Goal: Task Accomplishment & Management: Complete application form

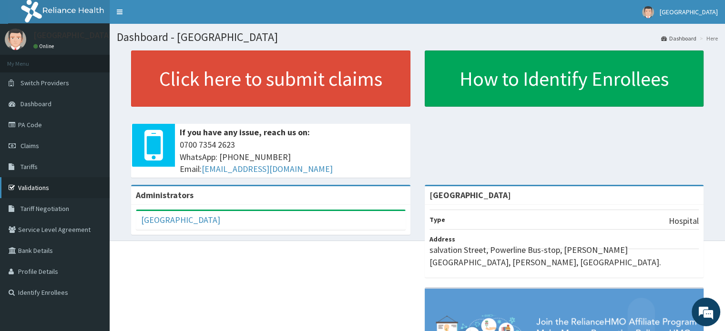
click at [66, 189] on link "Validations" at bounding box center [55, 187] width 110 height 21
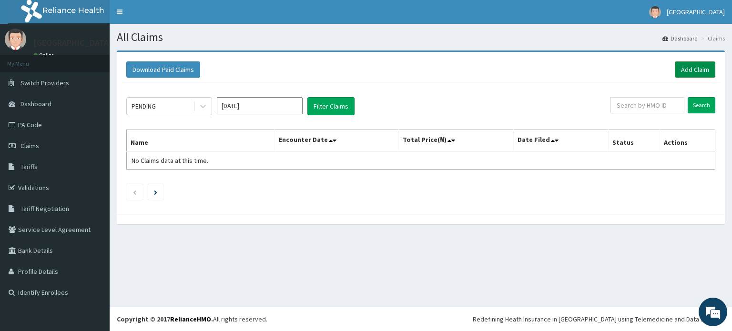
click at [694, 73] on link "Add Claim" at bounding box center [695, 69] width 41 height 16
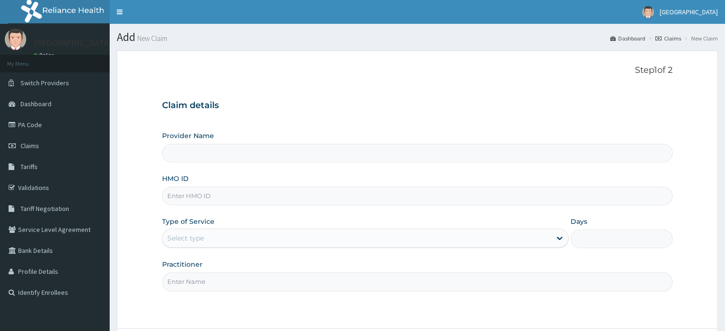
click at [306, 196] on input "HMO ID" at bounding box center [417, 196] width 510 height 19
type input "[GEOGRAPHIC_DATA]"
type input "DIL/10003/F"
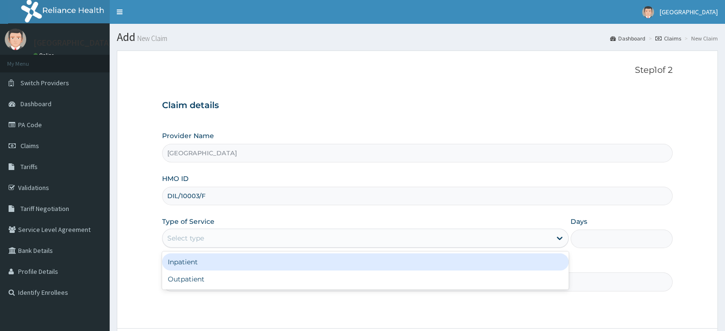
click at [548, 247] on div "Select type" at bounding box center [365, 238] width 407 height 19
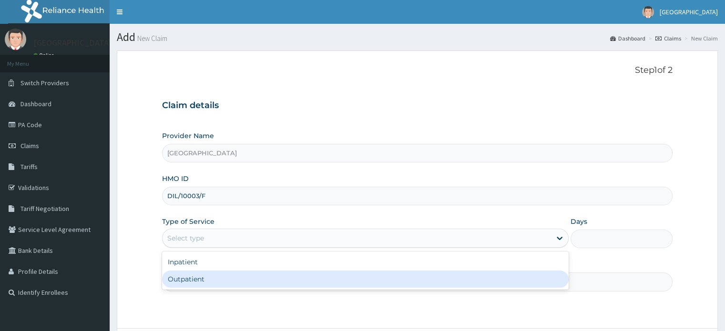
click at [493, 278] on div "Outpatient" at bounding box center [365, 279] width 407 height 17
type input "1"
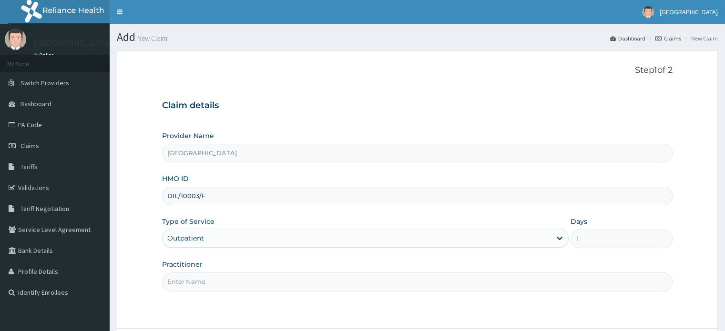
click at [513, 296] on div "Step 1 of 2 Claim details Provider Name Lota Medical Centre HMO ID DIL/10003/F …" at bounding box center [417, 189] width 510 height 248
click at [501, 286] on input "Practitioner" at bounding box center [417, 282] width 510 height 19
type input "DR Dike"
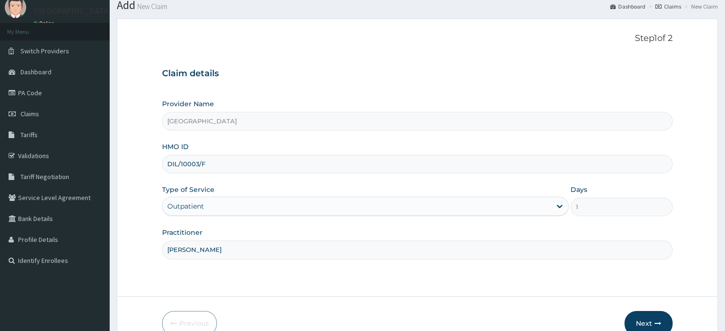
scroll to position [82, 0]
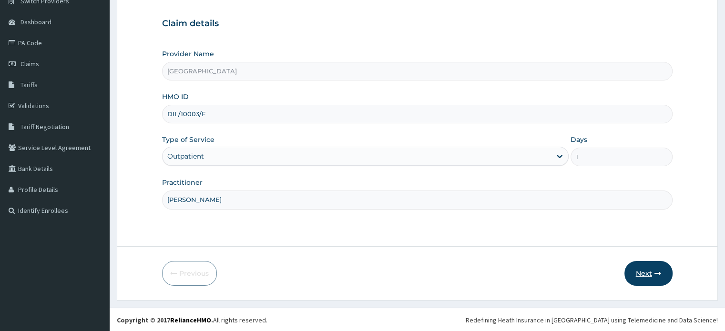
click at [642, 274] on button "Next" at bounding box center [648, 273] width 48 height 25
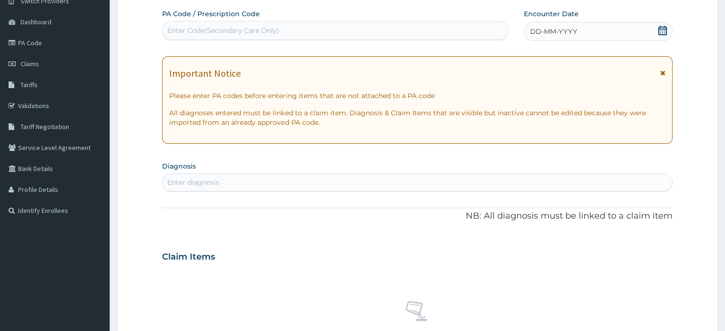
scroll to position [0, 0]
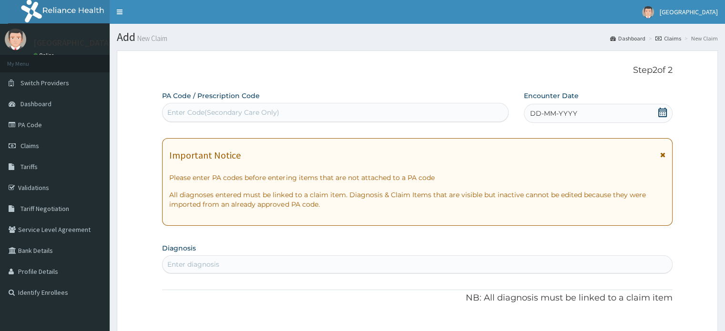
click at [384, 113] on div "Enter Code(Secondary Care Only)" at bounding box center [336, 112] width 346 height 15
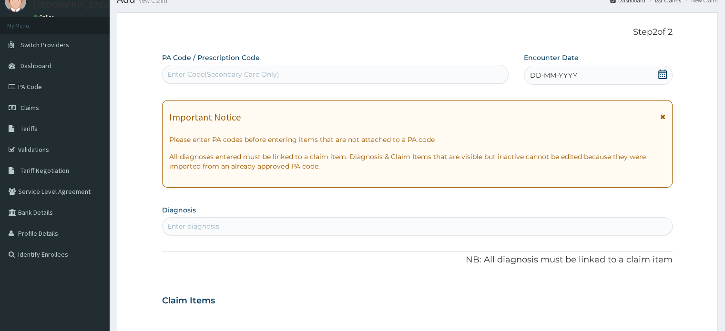
scroll to position [58, 0]
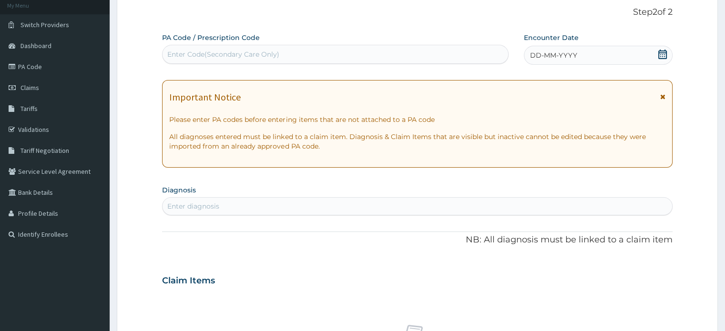
click at [664, 59] on span at bounding box center [663, 56] width 10 height 12
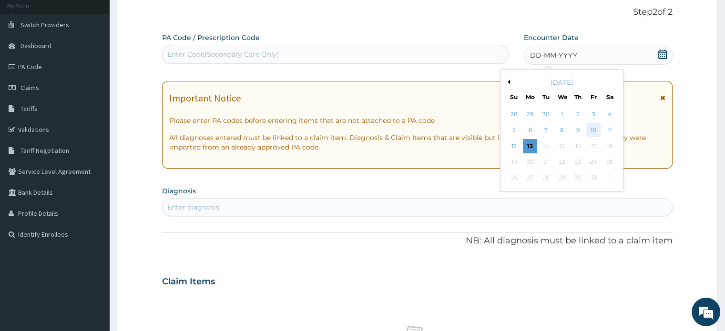
click at [597, 125] on div "10" at bounding box center [593, 130] width 14 height 14
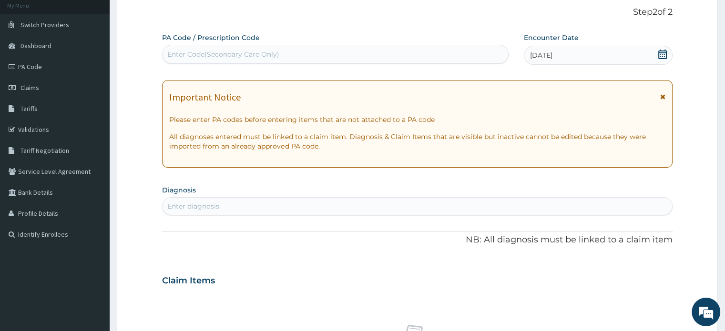
click at [410, 205] on div "Enter diagnosis" at bounding box center [417, 206] width 509 height 15
type input "M"
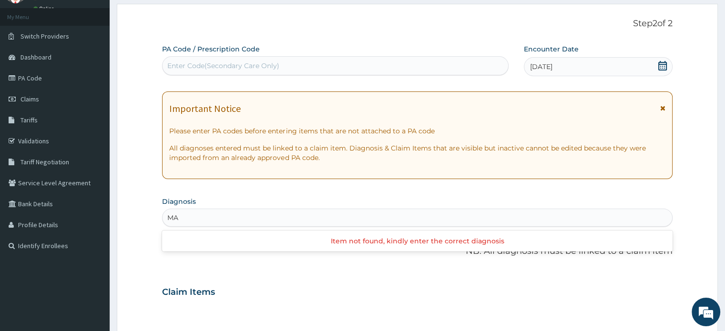
type input "M"
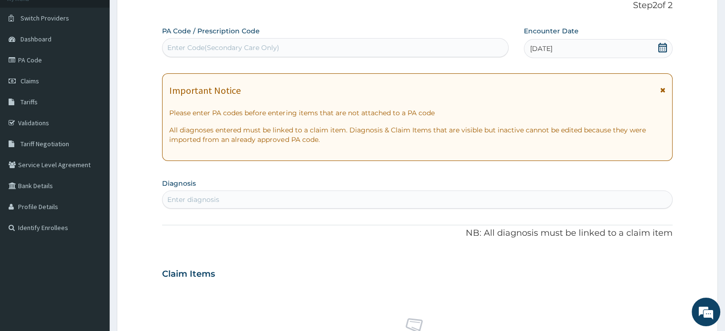
scroll to position [66, 0]
type input "P"
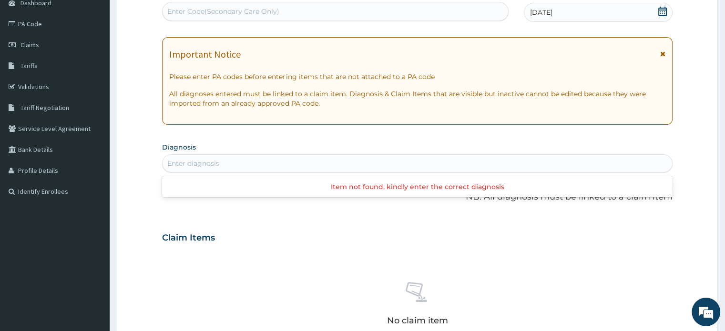
scroll to position [0, 0]
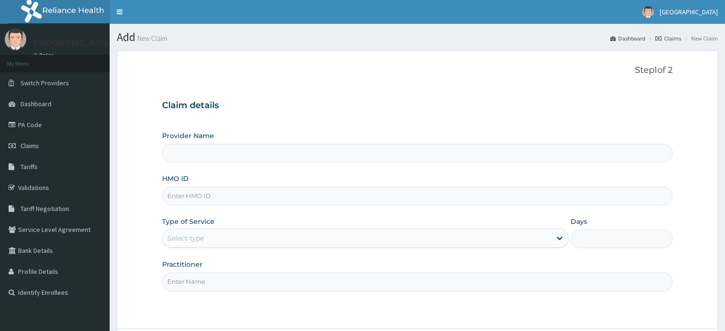
type input "[GEOGRAPHIC_DATA]"
click at [274, 193] on input "HMO ID" at bounding box center [417, 196] width 510 height 19
type input "DIL/10003/F"
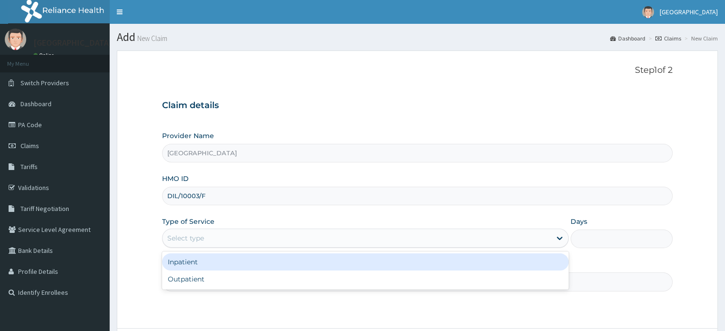
click at [410, 237] on div "Select type" at bounding box center [357, 238] width 388 height 15
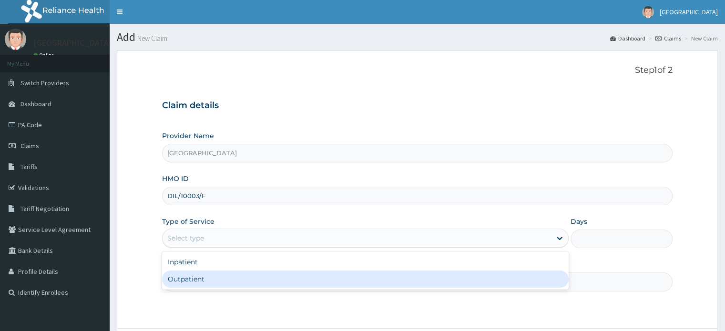
click at [331, 275] on div "Outpatient" at bounding box center [365, 279] width 407 height 17
type input "1"
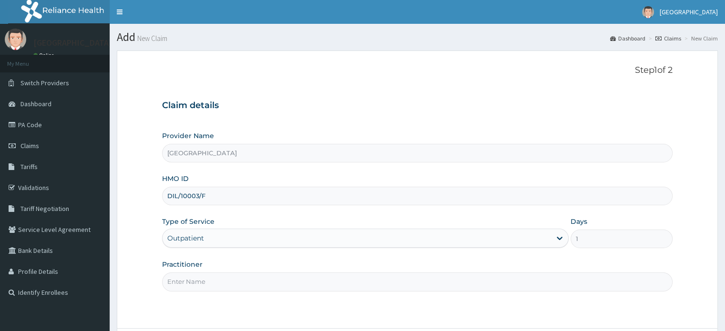
click at [341, 279] on input "Practitioner" at bounding box center [417, 282] width 510 height 19
type input "DR Dike"
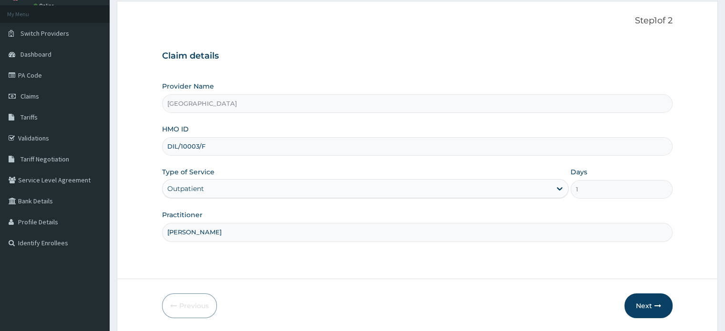
scroll to position [82, 0]
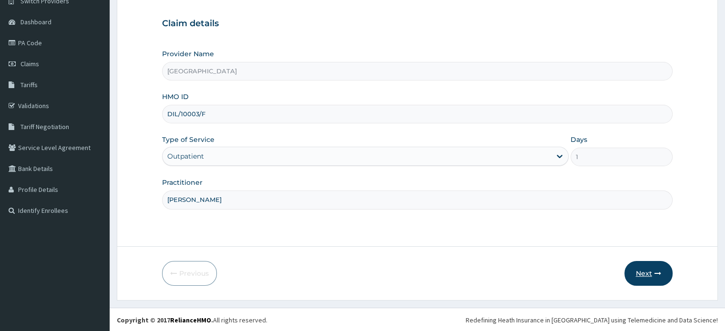
click at [645, 272] on button "Next" at bounding box center [648, 273] width 48 height 25
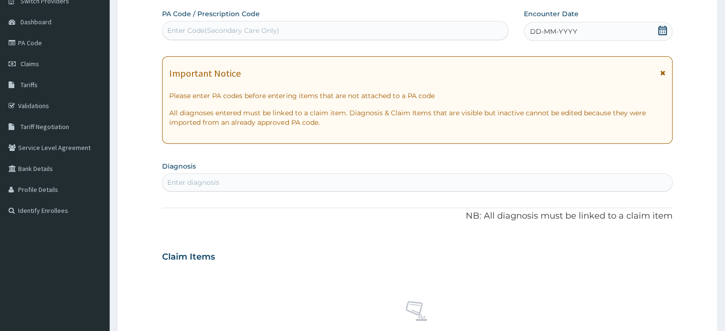
click at [372, 179] on div "Enter diagnosis" at bounding box center [417, 182] width 509 height 15
type input "M"
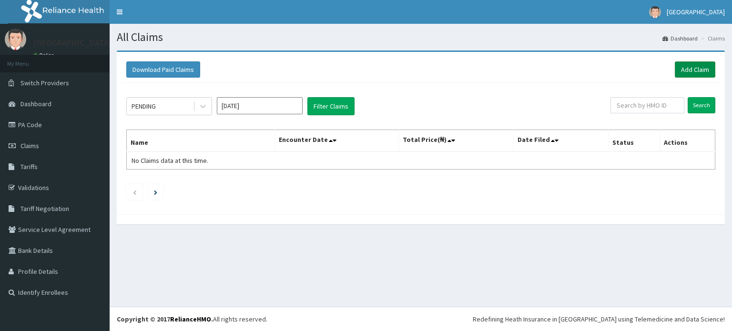
click at [691, 71] on link "Add Claim" at bounding box center [695, 69] width 41 height 16
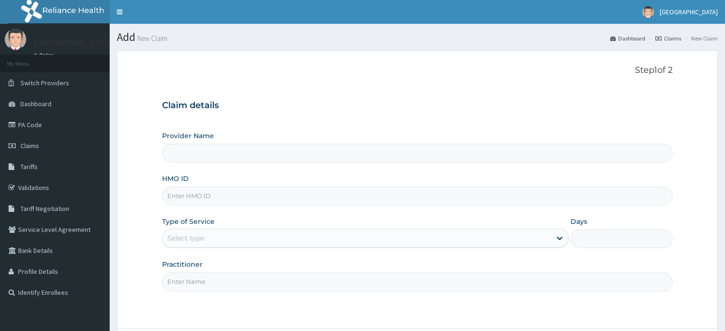
type input "[GEOGRAPHIC_DATA]"
click at [393, 188] on input "HMO ID" at bounding box center [417, 196] width 510 height 19
type input "DIL/10003/B"
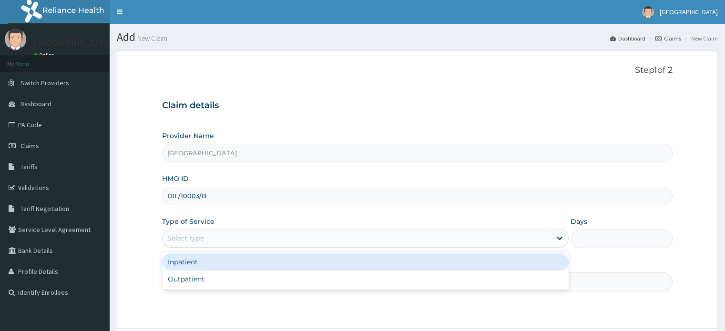
click at [391, 231] on div "Select type" at bounding box center [357, 238] width 388 height 15
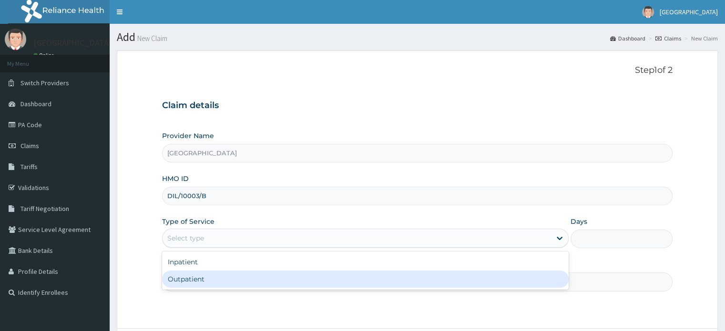
click at [301, 277] on div "Outpatient" at bounding box center [365, 279] width 407 height 17
type input "1"
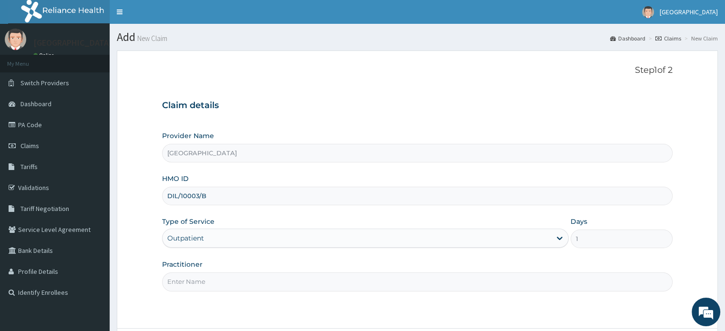
click at [420, 274] on input "Practitioner" at bounding box center [417, 282] width 510 height 19
type input "DR Dike"
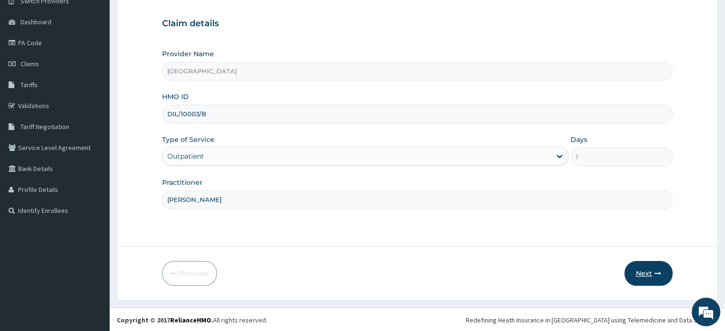
click at [644, 271] on button "Next" at bounding box center [648, 273] width 48 height 25
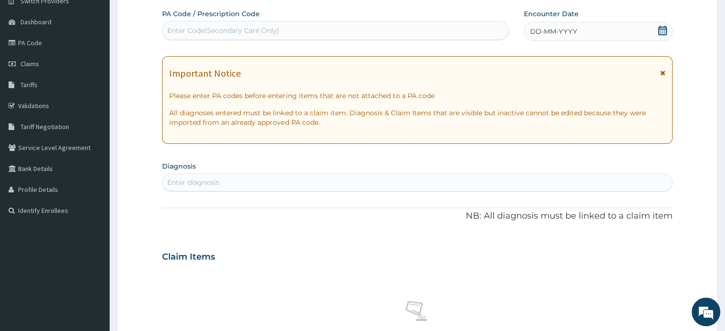
scroll to position [0, 0]
click at [664, 32] on icon at bounding box center [662, 31] width 9 height 10
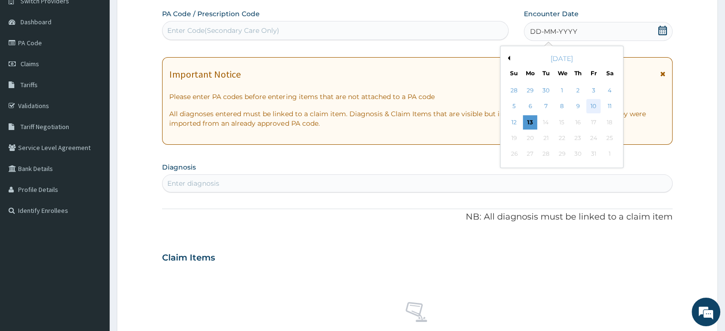
click at [587, 109] on div "10" at bounding box center [593, 107] width 14 height 14
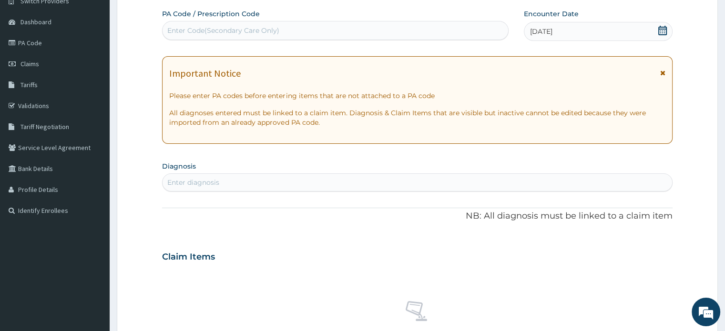
click at [368, 177] on div "Enter diagnosis" at bounding box center [417, 182] width 509 height 15
type input "M"
click at [53, 48] on link "PA Code" at bounding box center [55, 42] width 110 height 21
